Goal: Information Seeking & Learning: Learn about a topic

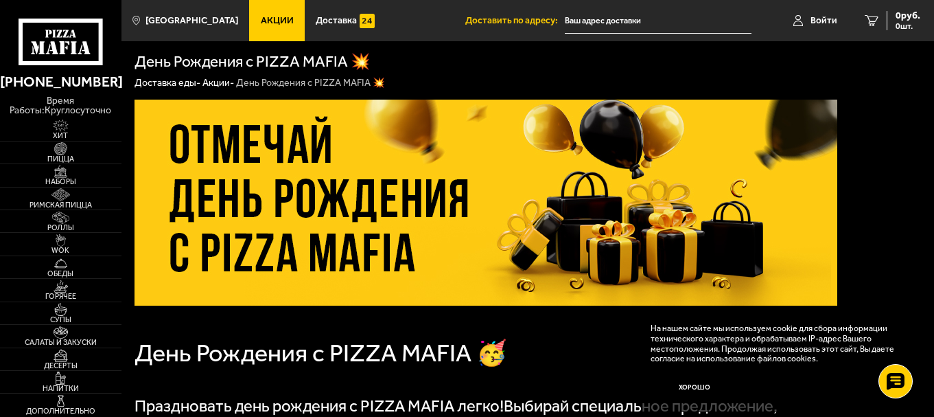
click at [258, 7] on link "Акции" at bounding box center [277, 20] width 56 height 41
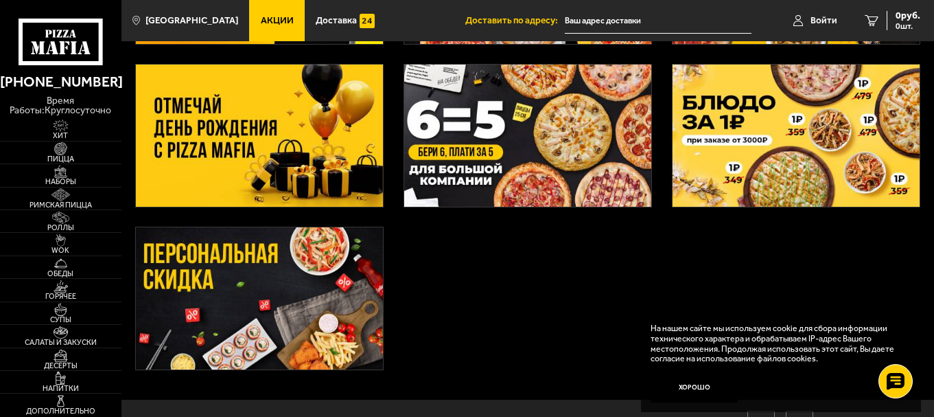
scroll to position [223, 0]
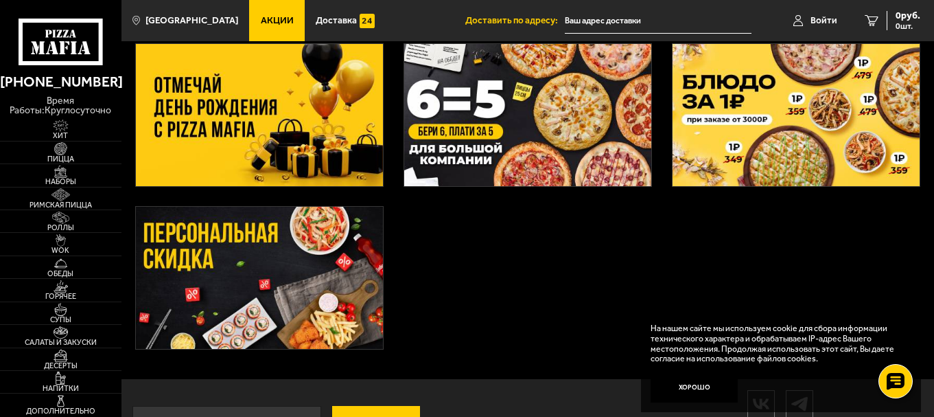
click at [235, 108] on img at bounding box center [260, 115] width 248 height 142
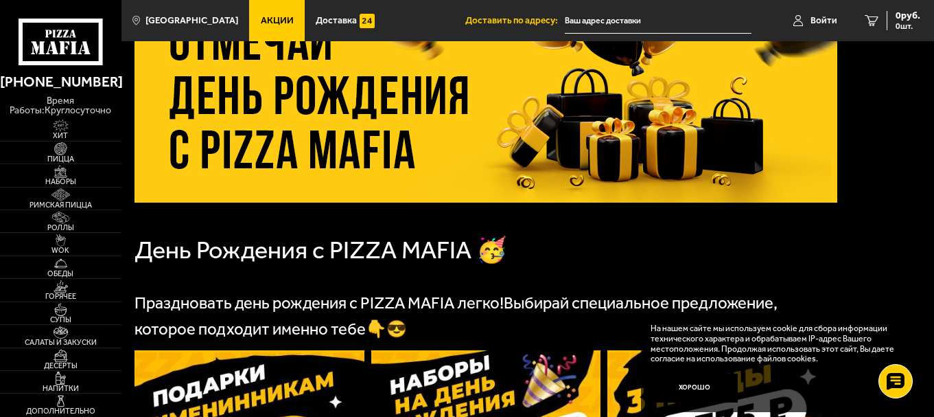
click at [463, 122] on img at bounding box center [486, 100] width 703 height 206
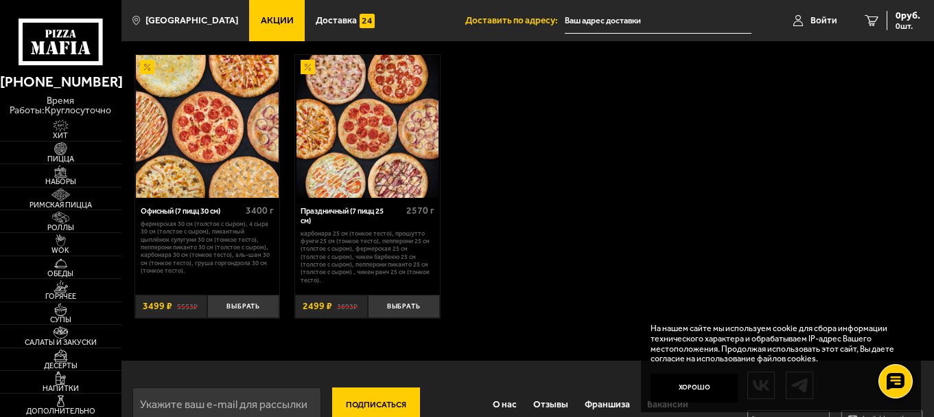
scroll to position [799, 0]
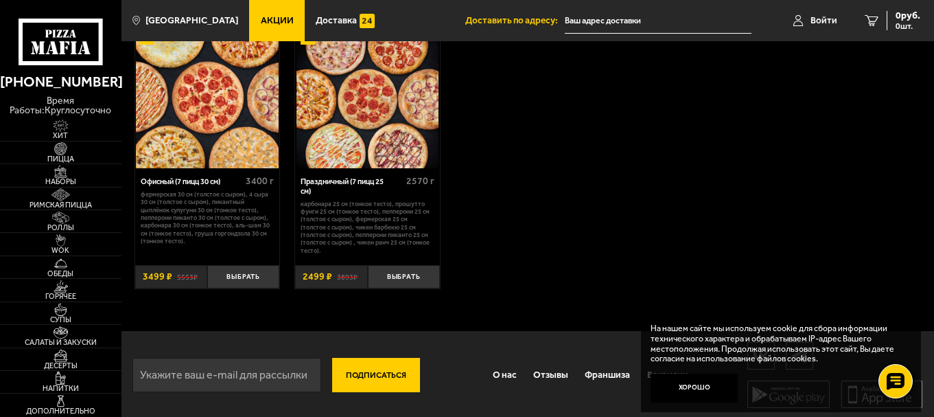
click at [730, 210] on div "Офисный (7 пицц 30 см) 3400 г Фермерская 30 см (толстое с сыром), 4 сыра 30 см …" at bounding box center [528, 157] width 813 height 290
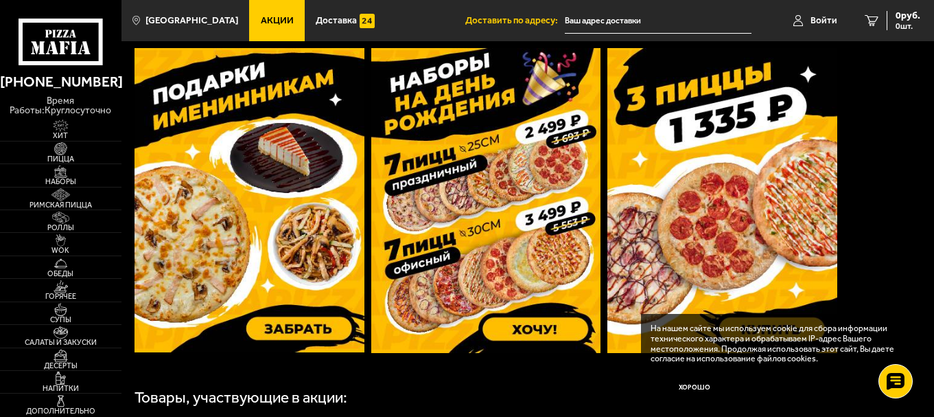
scroll to position [404, 0]
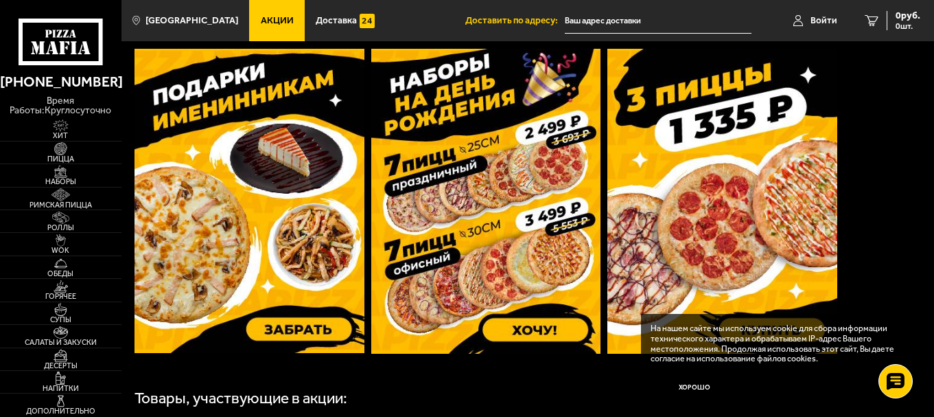
click at [496, 126] on img at bounding box center [486, 201] width 230 height 305
